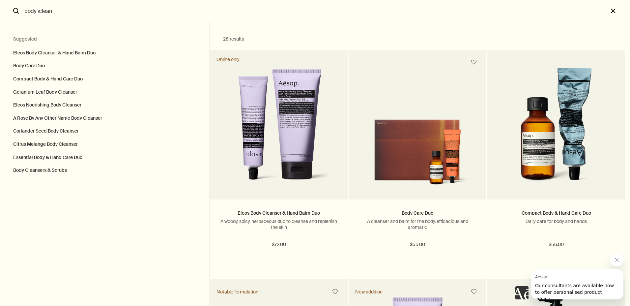
click at [614, 9] on button "close" at bounding box center [619, 11] width 22 height 22
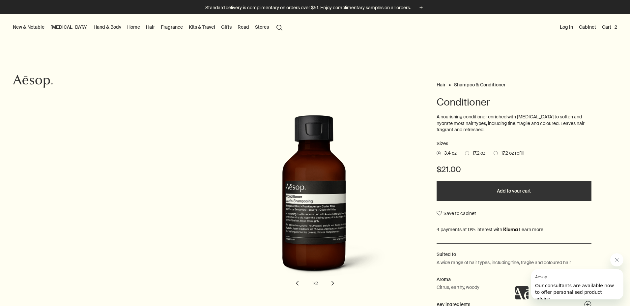
click at [607, 28] on button "Cart 2" at bounding box center [609, 27] width 18 height 9
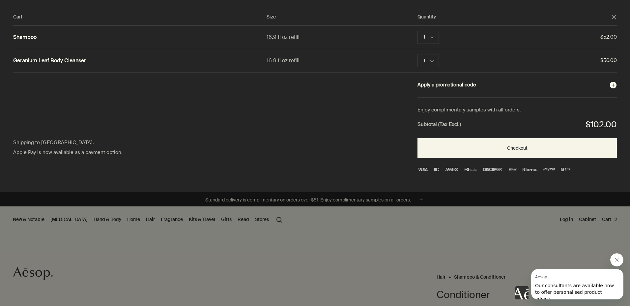
click at [456, 88] on button "Apply a promotional code plusAndCloseWithCircle" at bounding box center [516, 85] width 199 height 9
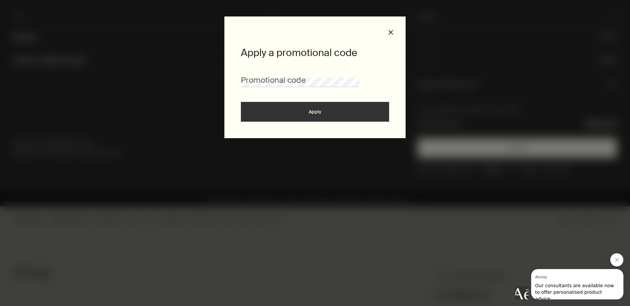
click at [395, 30] on div "Apply a promotional code Promotional code Apply close" at bounding box center [314, 77] width 181 height 122
click at [392, 33] on button "close" at bounding box center [391, 32] width 6 height 6
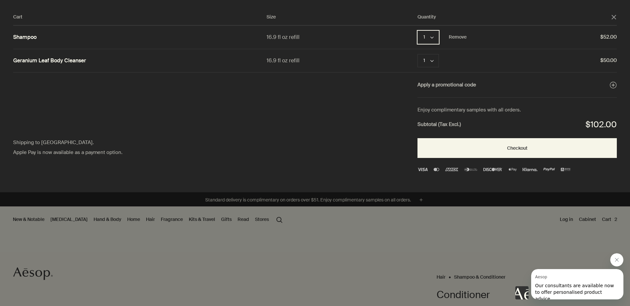
click at [427, 40] on button "1 chevron" at bounding box center [427, 37] width 21 height 13
click at [426, 51] on button "2" at bounding box center [428, 52] width 21 height 15
click at [427, 60] on button "1 chevron" at bounding box center [427, 60] width 21 height 13
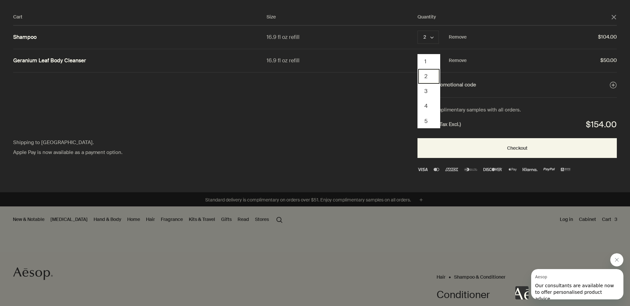
click at [428, 77] on button "2" at bounding box center [428, 76] width 21 height 15
click at [398, 213] on div "Cart" at bounding box center [315, 153] width 630 height 306
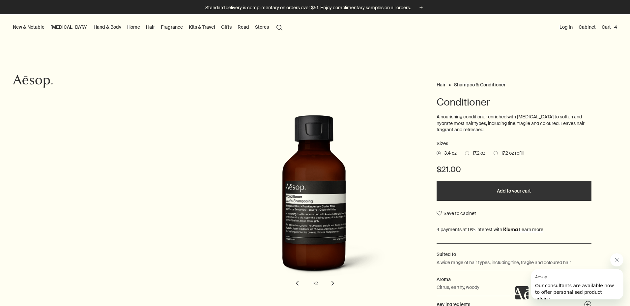
click at [27, 76] on rect at bounding box center [26, 76] width 4 height 0
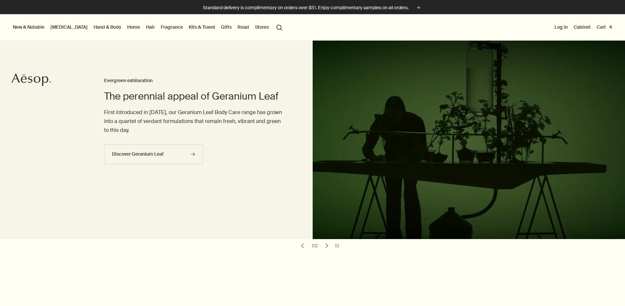
click at [599, 26] on button "Cart 4" at bounding box center [604, 27] width 18 height 9
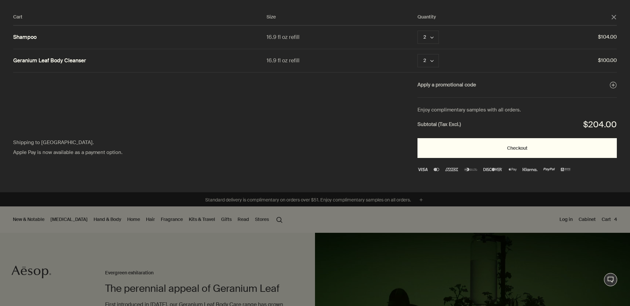
click at [527, 148] on button "Checkout" at bounding box center [516, 148] width 199 height 20
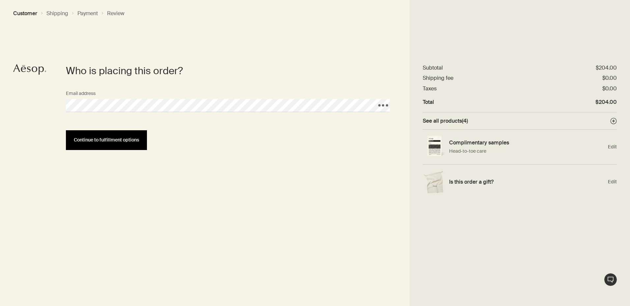
click at [122, 144] on button "Continue to fulfillment options" at bounding box center [106, 140] width 81 height 20
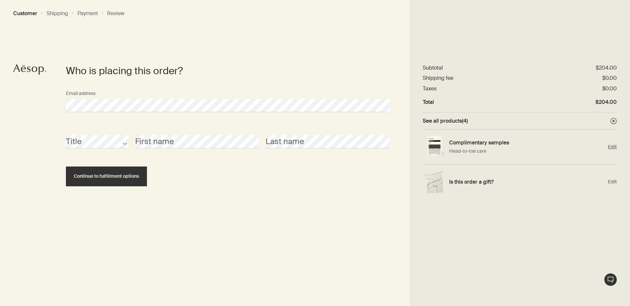
click at [491, 151] on p "Head-to-toe care" at bounding box center [526, 151] width 155 height 7
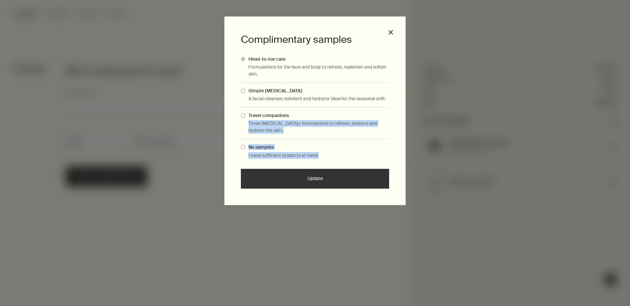
drag, startPoint x: 491, startPoint y: 151, endPoint x: 388, endPoint y: 116, distance: 109.0
click at [388, 116] on div "Complimentary samples Head-to-toe care Formulations for the face and body to re…" at bounding box center [315, 153] width 630 height 306
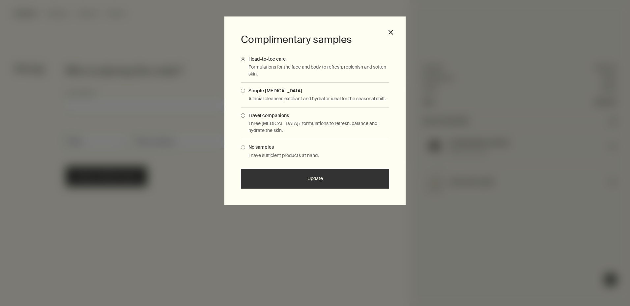
click at [320, 106] on div "Simple [MEDICAL_DATA] A facial cleanser, exfoliant and hydrator ideal for the s…" at bounding box center [315, 95] width 148 height 25
click at [314, 114] on label "Travel companions" at bounding box center [315, 115] width 148 height 6
click at [245, 114] on input "Travel companions" at bounding box center [245, 114] width 0 height 4
click at [318, 90] on label "Simple [MEDICAL_DATA]" at bounding box center [315, 91] width 148 height 6
click at [245, 90] on input "Simple [MEDICAL_DATA]" at bounding box center [245, 90] width 0 height 4
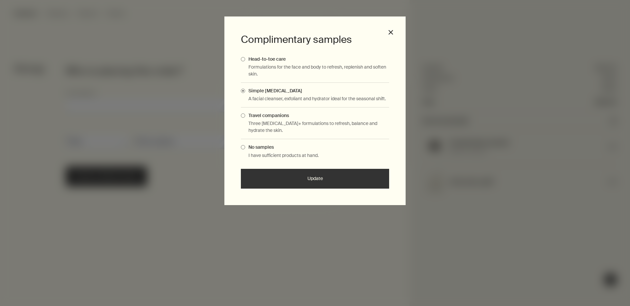
click at [297, 69] on p "Formulations for the face and body to refresh, replenish and soften skin." at bounding box center [318, 71] width 141 height 14
click at [246, 119] on div "Travel companions Three [MEDICAL_DATA]+ formulations to refresh, balance and hy…" at bounding box center [315, 123] width 148 height 32
click at [244, 117] on span "Complimentary Samples Modal" at bounding box center [243, 115] width 4 height 4
click at [245, 117] on input "Travel companions" at bounding box center [245, 114] width 0 height 4
click at [269, 173] on button "Update" at bounding box center [315, 179] width 148 height 20
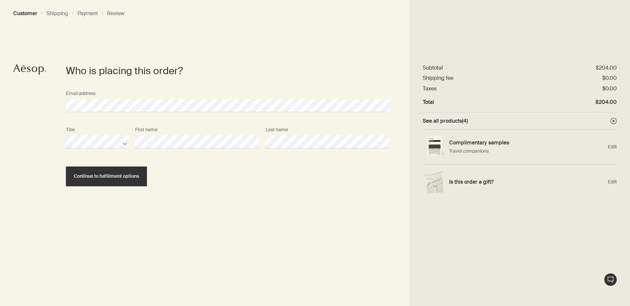
click at [117, 189] on section "Who is placing this order? Email address Title First name Last name Continue to…" at bounding box center [227, 184] width 363 height 241
click at [115, 180] on button "Continue to fulfillment options" at bounding box center [106, 176] width 81 height 20
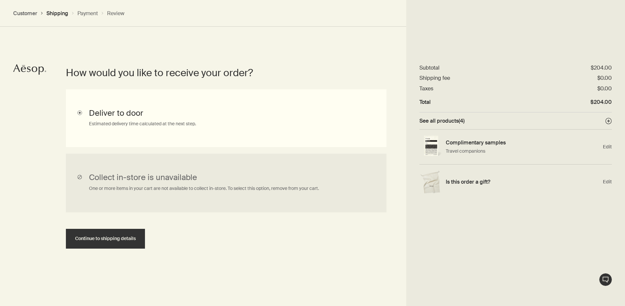
scroll to position [148, 0]
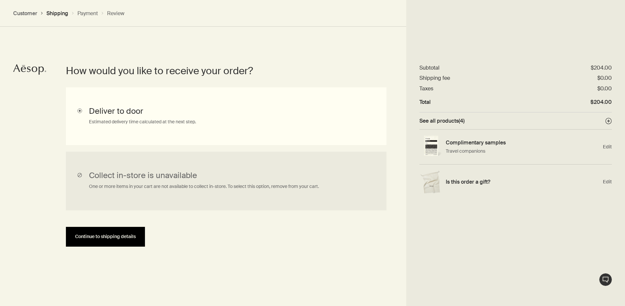
click at [113, 227] on button "Continue to shipping details" at bounding box center [105, 237] width 79 height 20
select select "US"
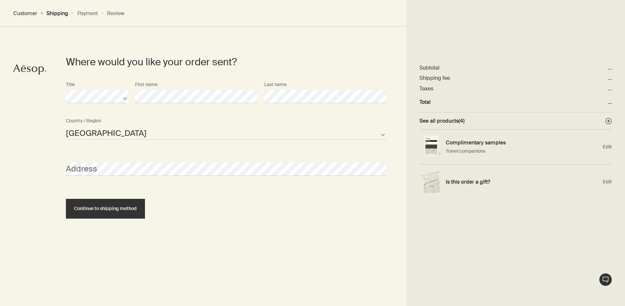
scroll to position [294, 0]
select select "US"
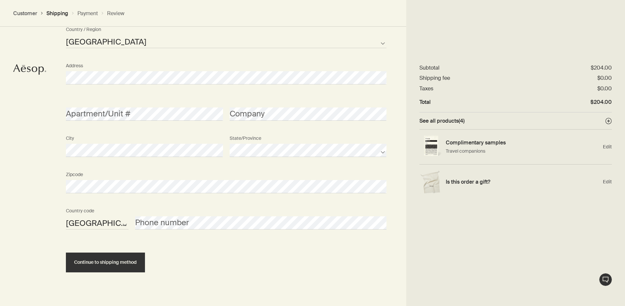
scroll to position [395, 0]
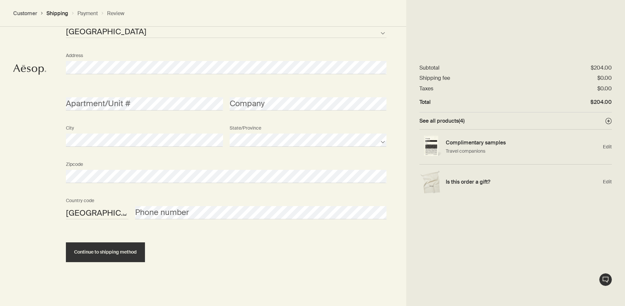
click at [162, 201] on div "Phone number" at bounding box center [261, 206] width 258 height 25
click at [162, 205] on div "Phone number" at bounding box center [261, 206] width 258 height 25
click at [131, 255] on button "Continue to shipping method" at bounding box center [105, 252] width 79 height 20
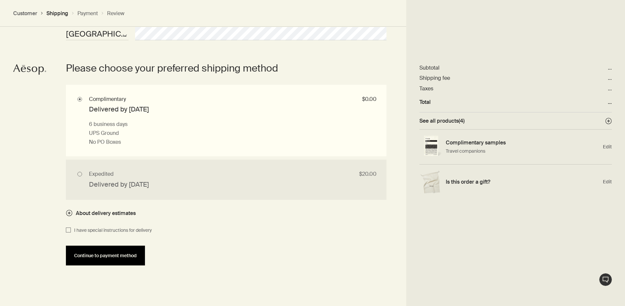
scroll to position [574, 0]
click at [80, 171] on input "Expedited $20.00 Delivered by [DATE] 1 business day if placed before 12PM PT UP…" at bounding box center [226, 179] width 320 height 40
radio input "true"
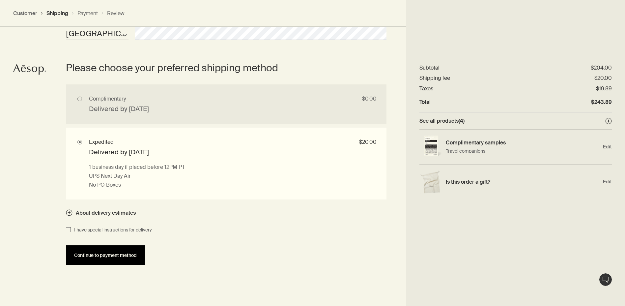
click at [120, 252] on button "Continue to payment method" at bounding box center [105, 255] width 79 height 20
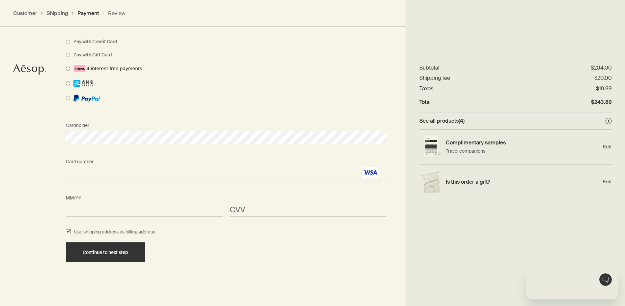
scroll to position [0, 0]
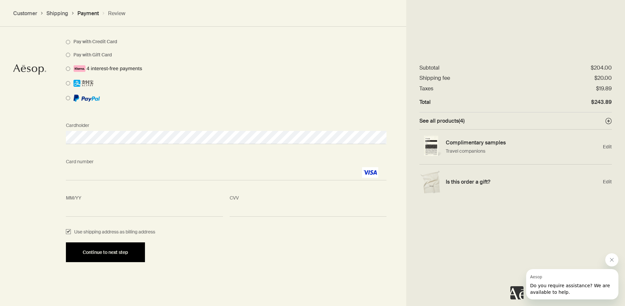
click at [120, 251] on span "Continue to next step" at bounding box center [105, 252] width 45 height 5
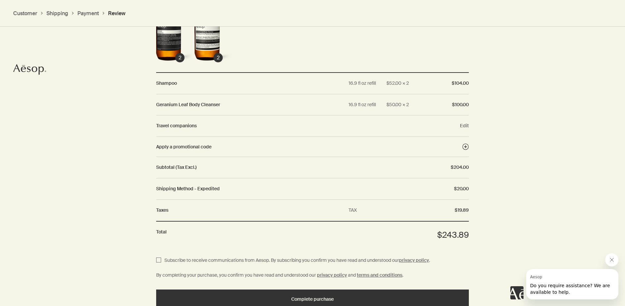
scroll to position [734, 0]
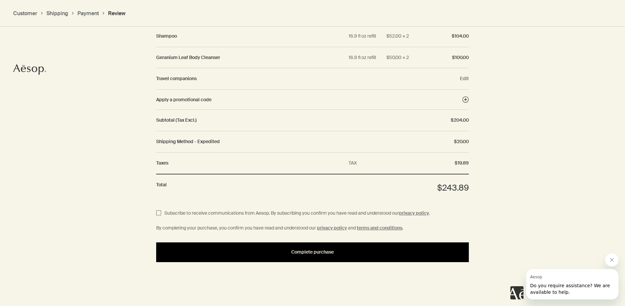
click at [281, 251] on div "Complete purchase" at bounding box center [312, 251] width 297 height 5
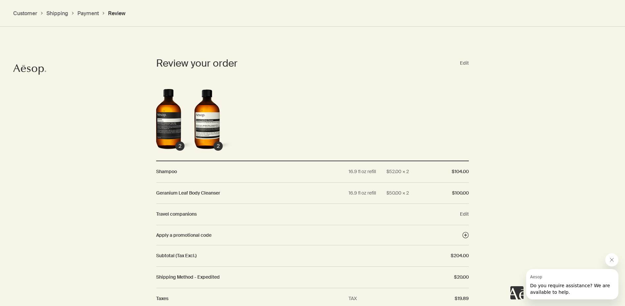
scroll to position [598, 0]
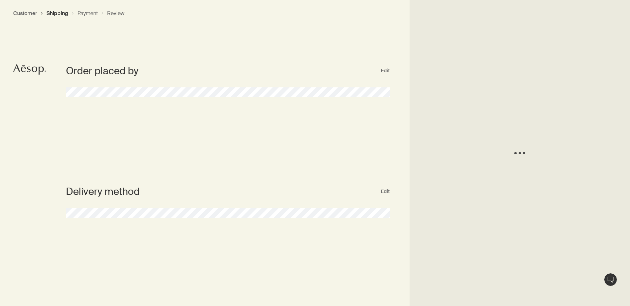
select select "US"
